Goal: Transaction & Acquisition: Obtain resource

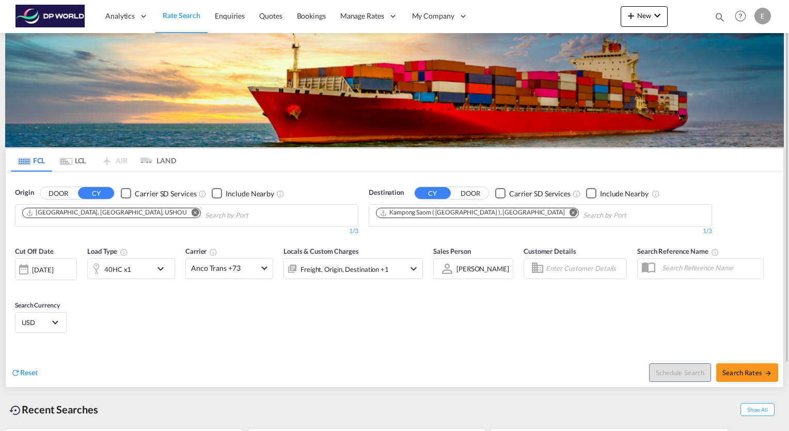
click at [570, 211] on md-icon "Remove" at bounding box center [574, 213] width 8 height 8
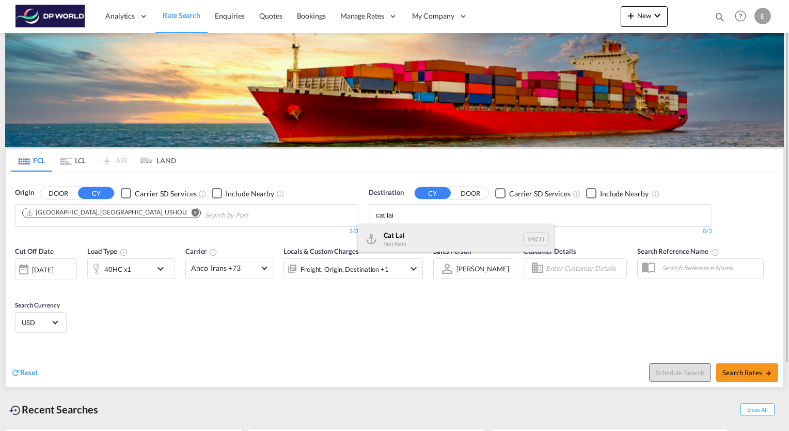
type input "cat lai"
click at [400, 237] on div "Cat Lai Viet Nam VNCLI" at bounding box center [456, 239] width 196 height 31
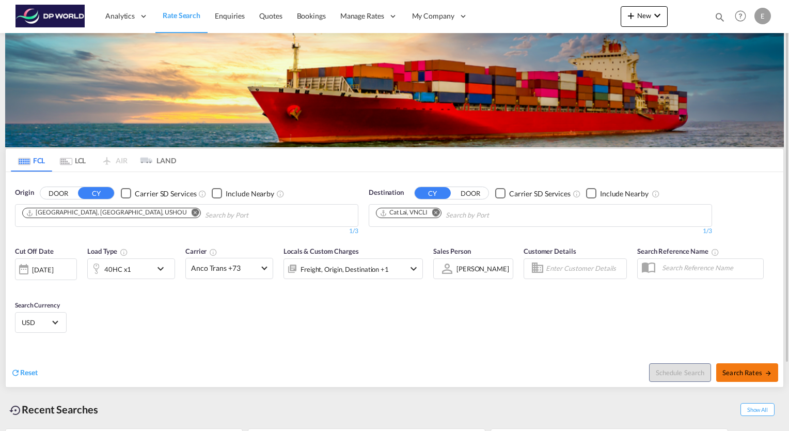
click at [747, 372] on span "Search Rates" at bounding box center [748, 372] width 50 height 8
type input "USHOU to VNCLI / [DATE]"
